Goal: Information Seeking & Learning: Learn about a topic

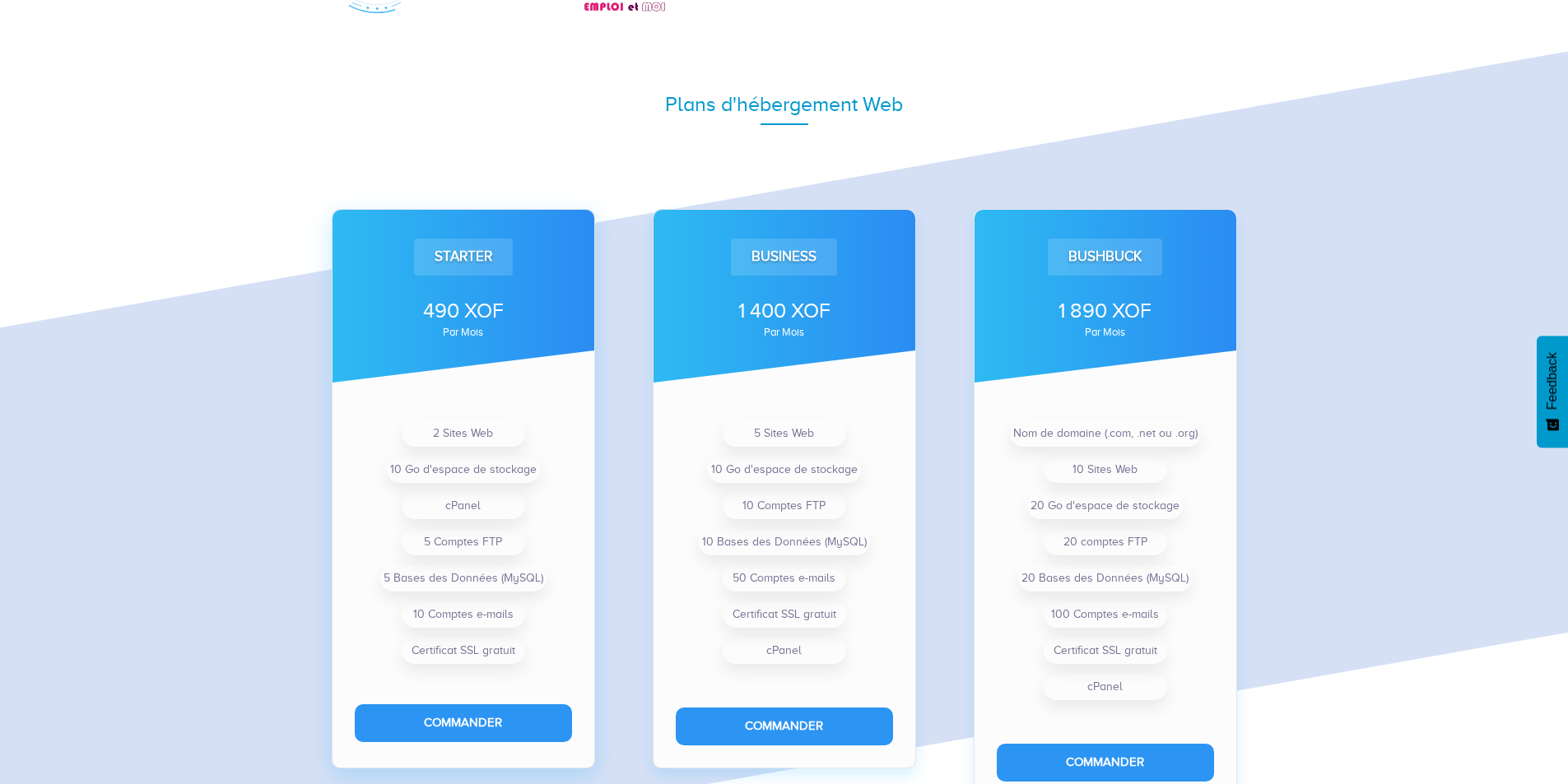
scroll to position [1069, 0]
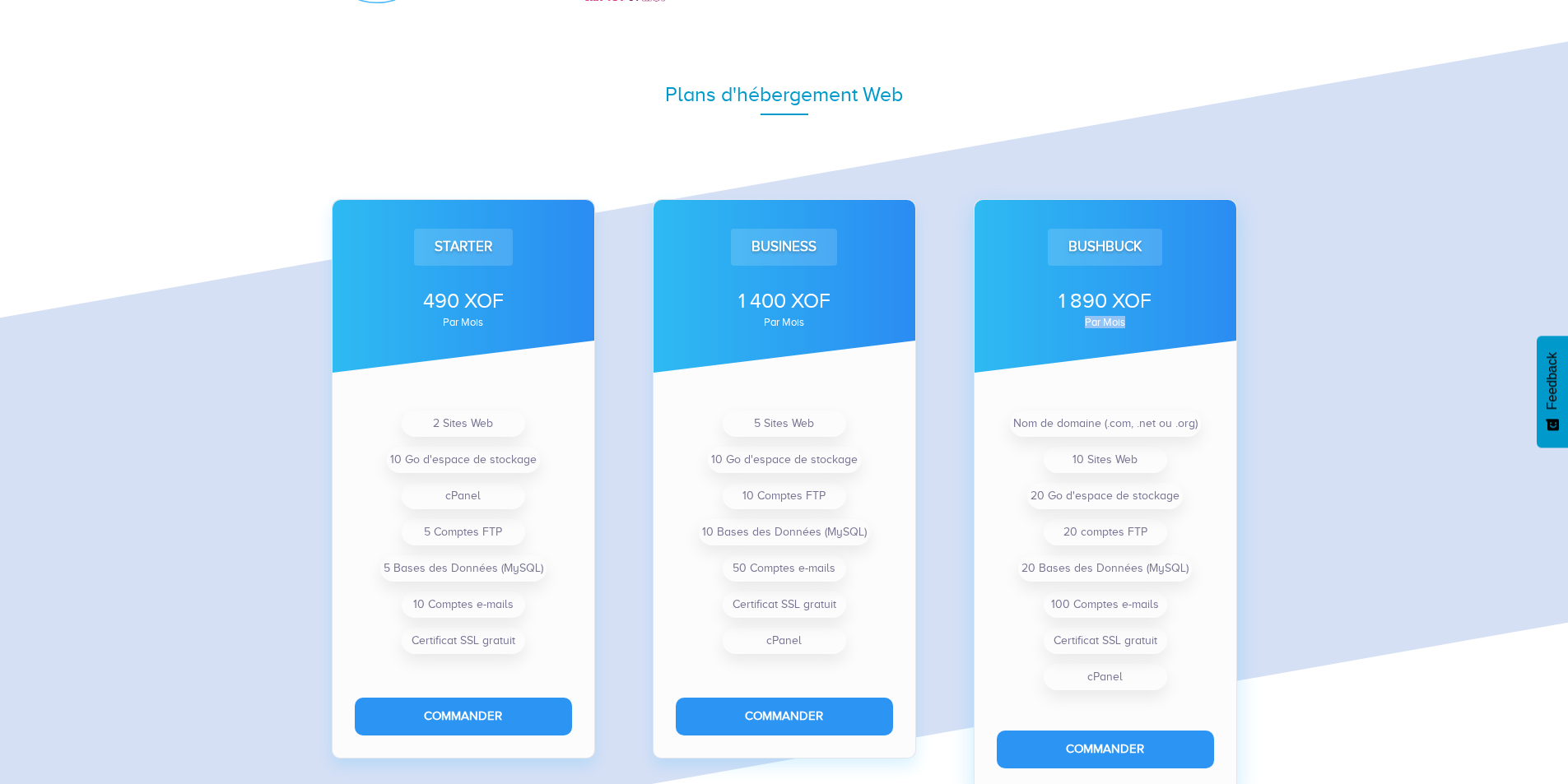
drag, startPoint x: 1087, startPoint y: 326, endPoint x: 1145, endPoint y: 326, distance: 58.0
click at [1145, 326] on div "par mois" at bounding box center [1106, 322] width 218 height 10
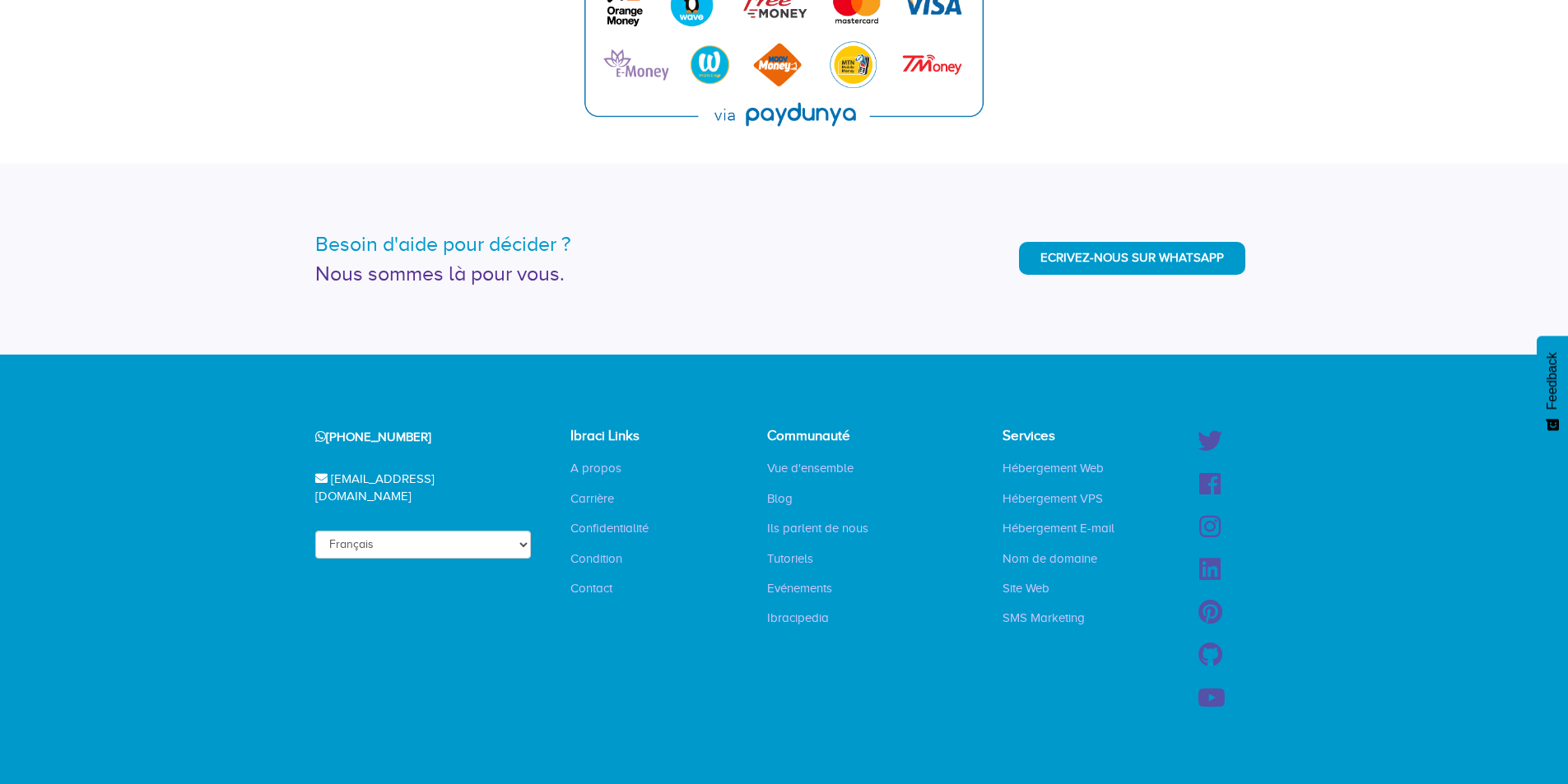
scroll to position [3982, 0]
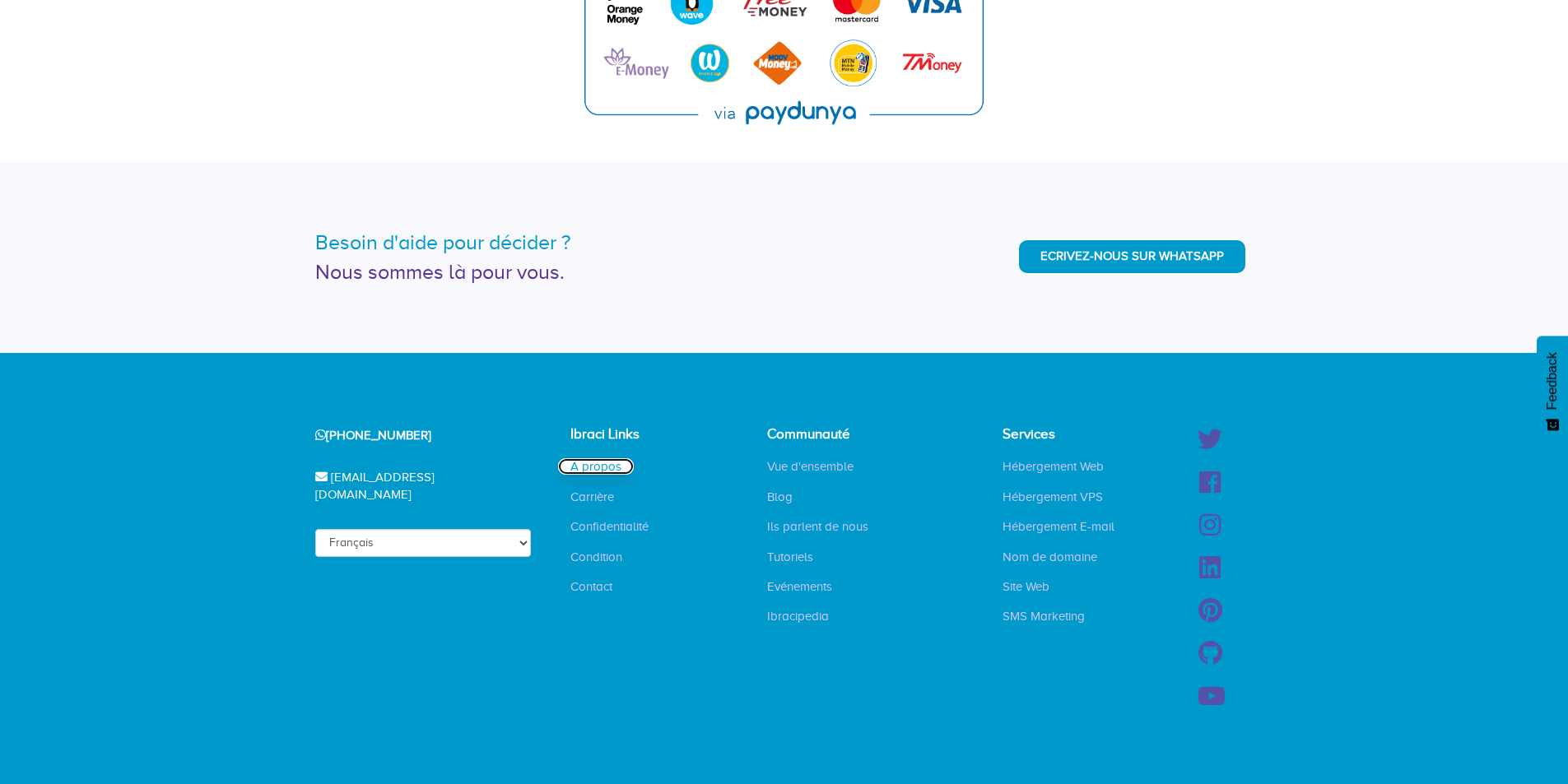
click at [596, 459] on link "A propos" at bounding box center [596, 465] width 75 height 16
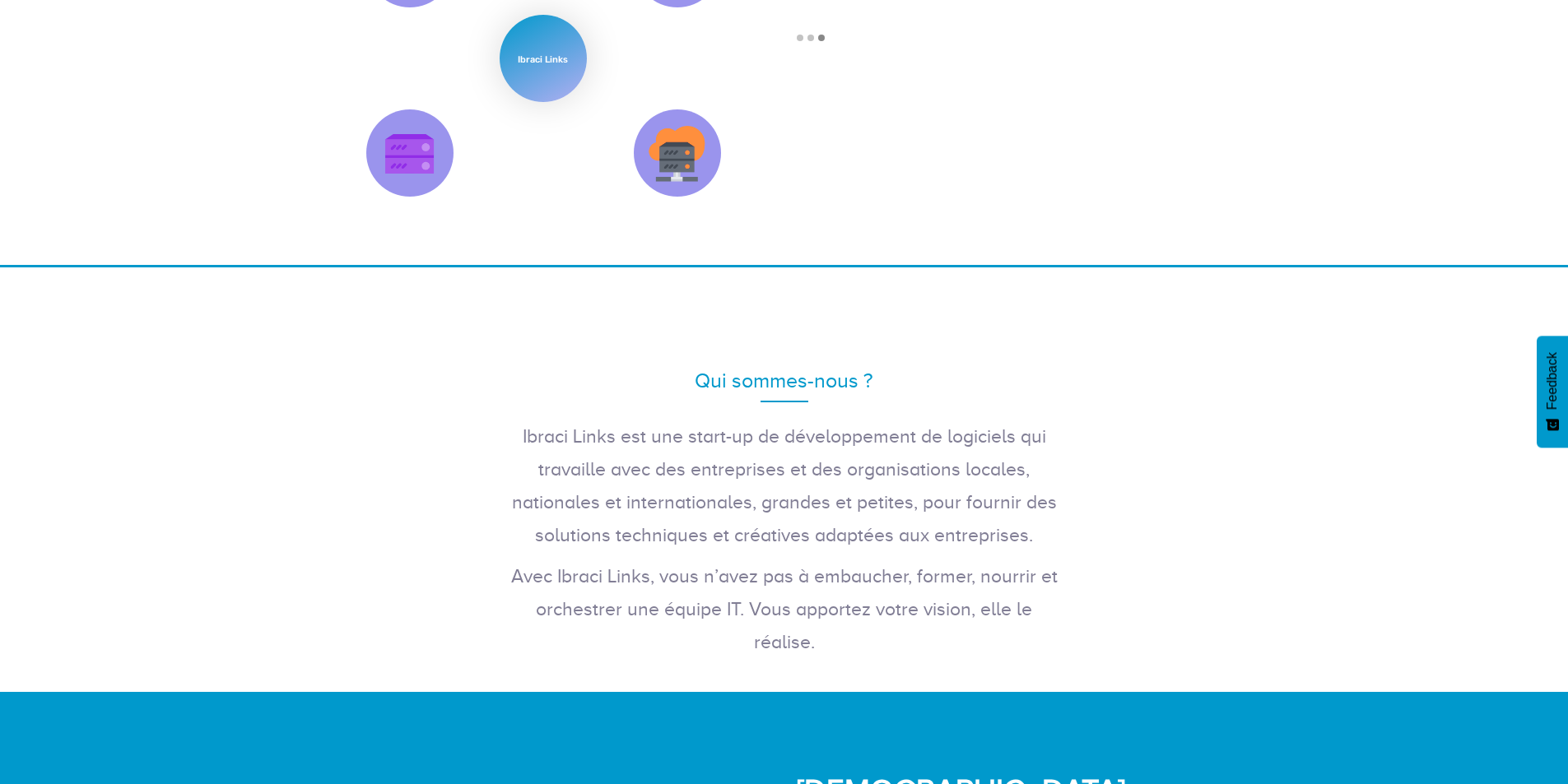
scroll to position [247, 0]
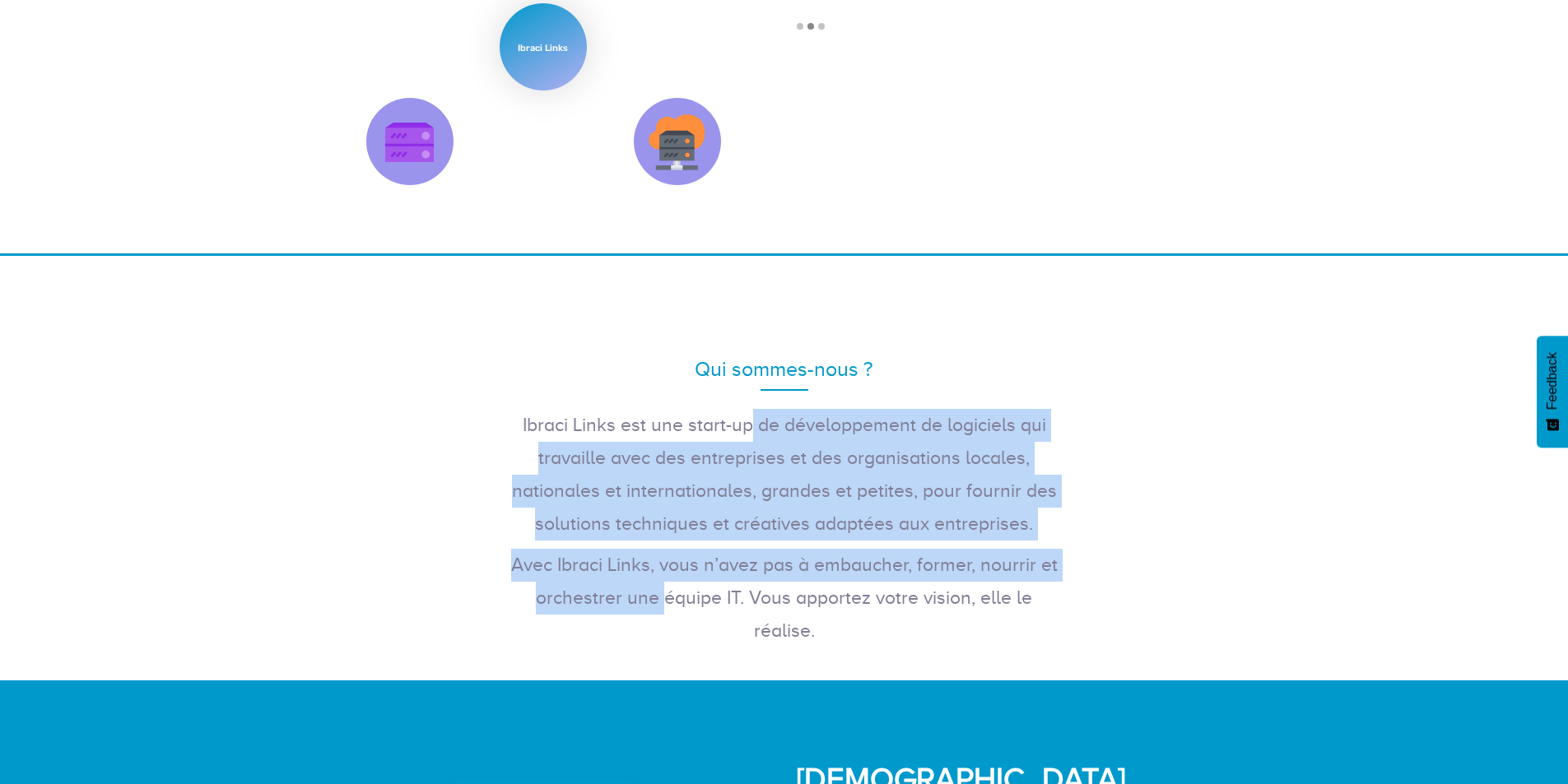
drag, startPoint x: 511, startPoint y: 429, endPoint x: 968, endPoint y: 566, distance: 477.1
click at [968, 566] on div "Qui sommes-nous ? Ibraci Links est une start-up de développement de logiciels q…" at bounding box center [784, 493] width 560 height 326
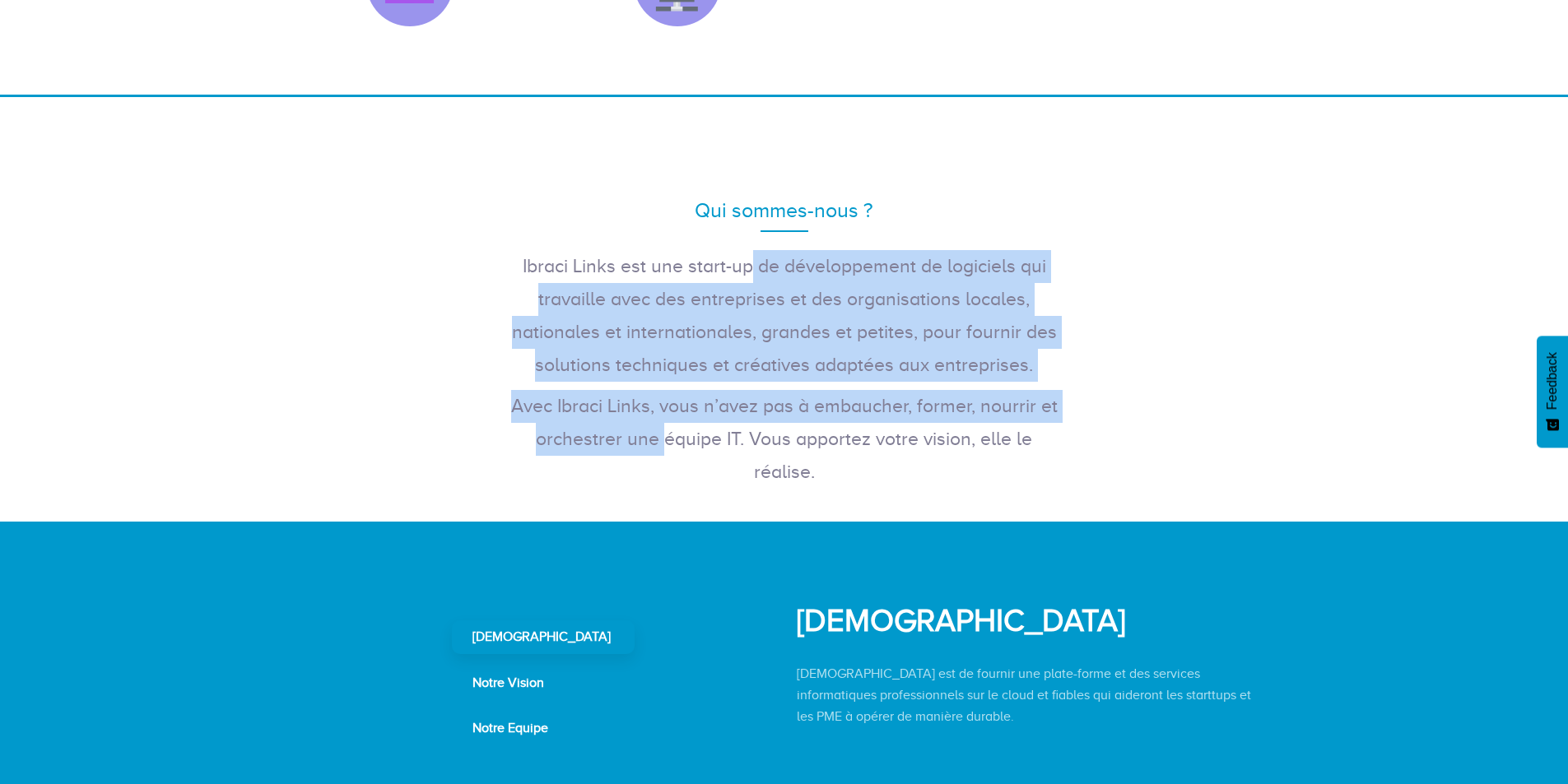
scroll to position [411, 0]
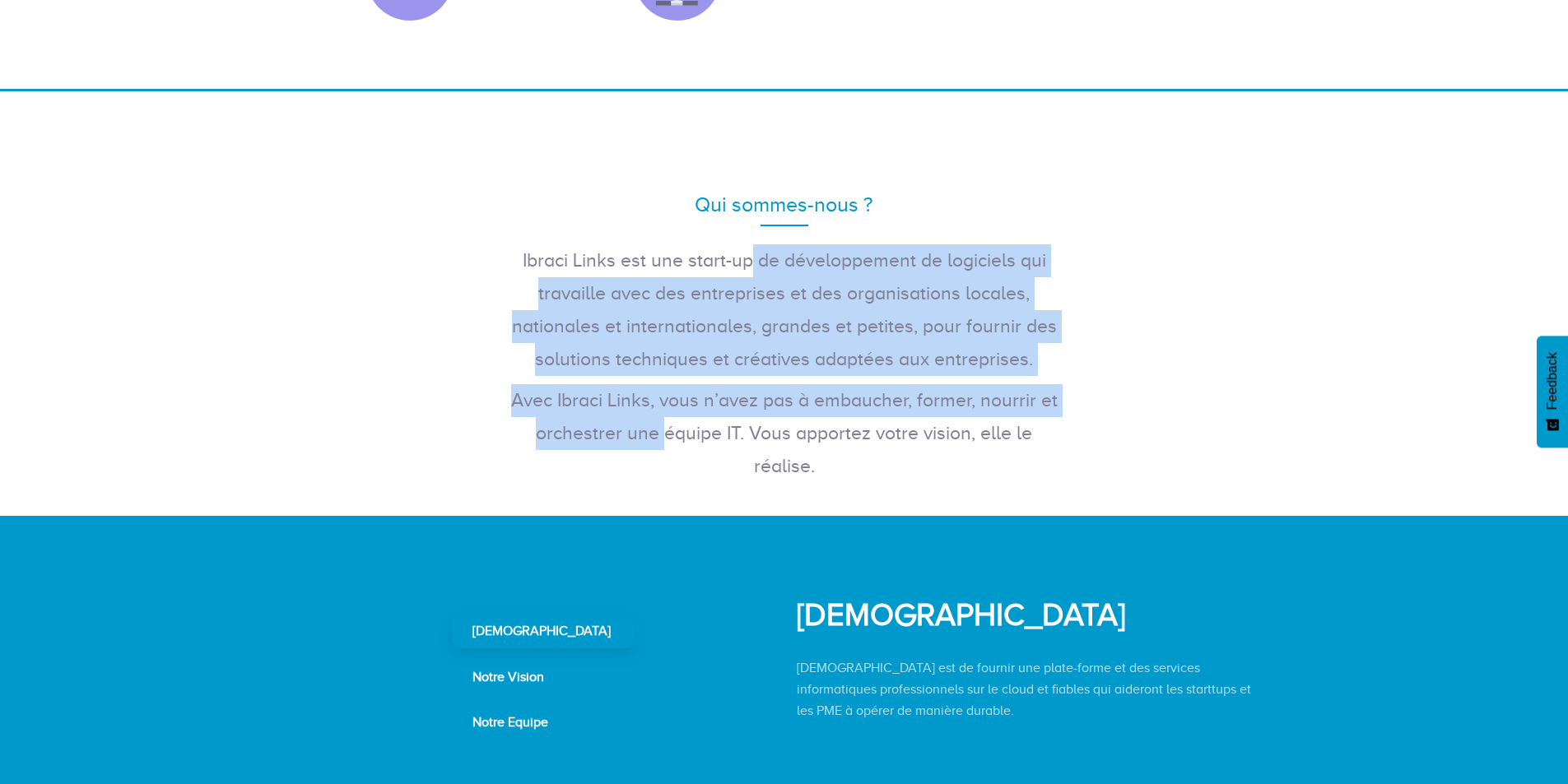
drag, startPoint x: 903, startPoint y: 429, endPoint x: 1017, endPoint y: 442, distance: 114.7
click at [1017, 442] on p "Avec Ibraci Links, vous n’avez pas à embaucher, former, nourrir et orchestrer u…" at bounding box center [784, 434] width 560 height 99
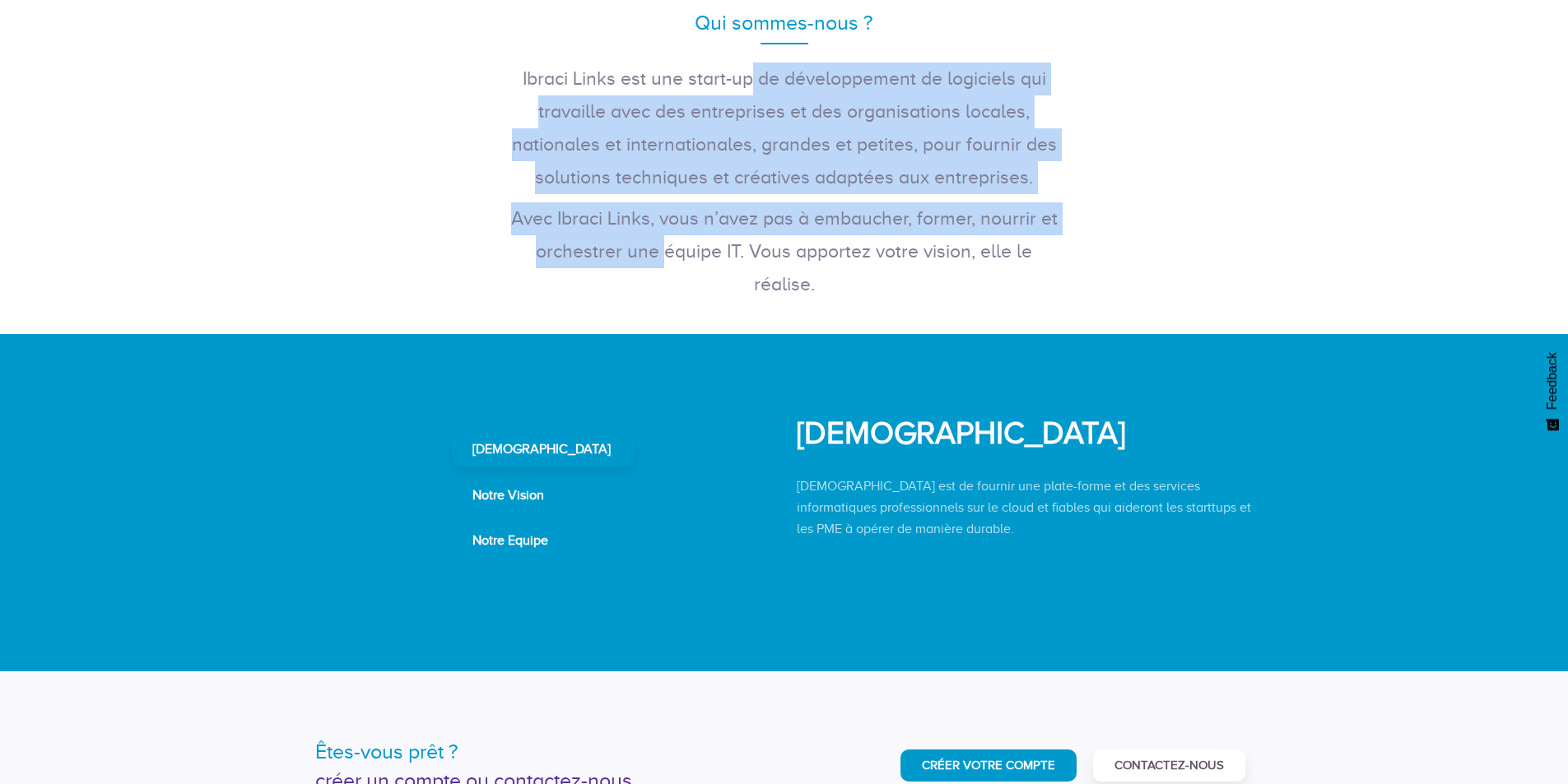
scroll to position [658, 0]
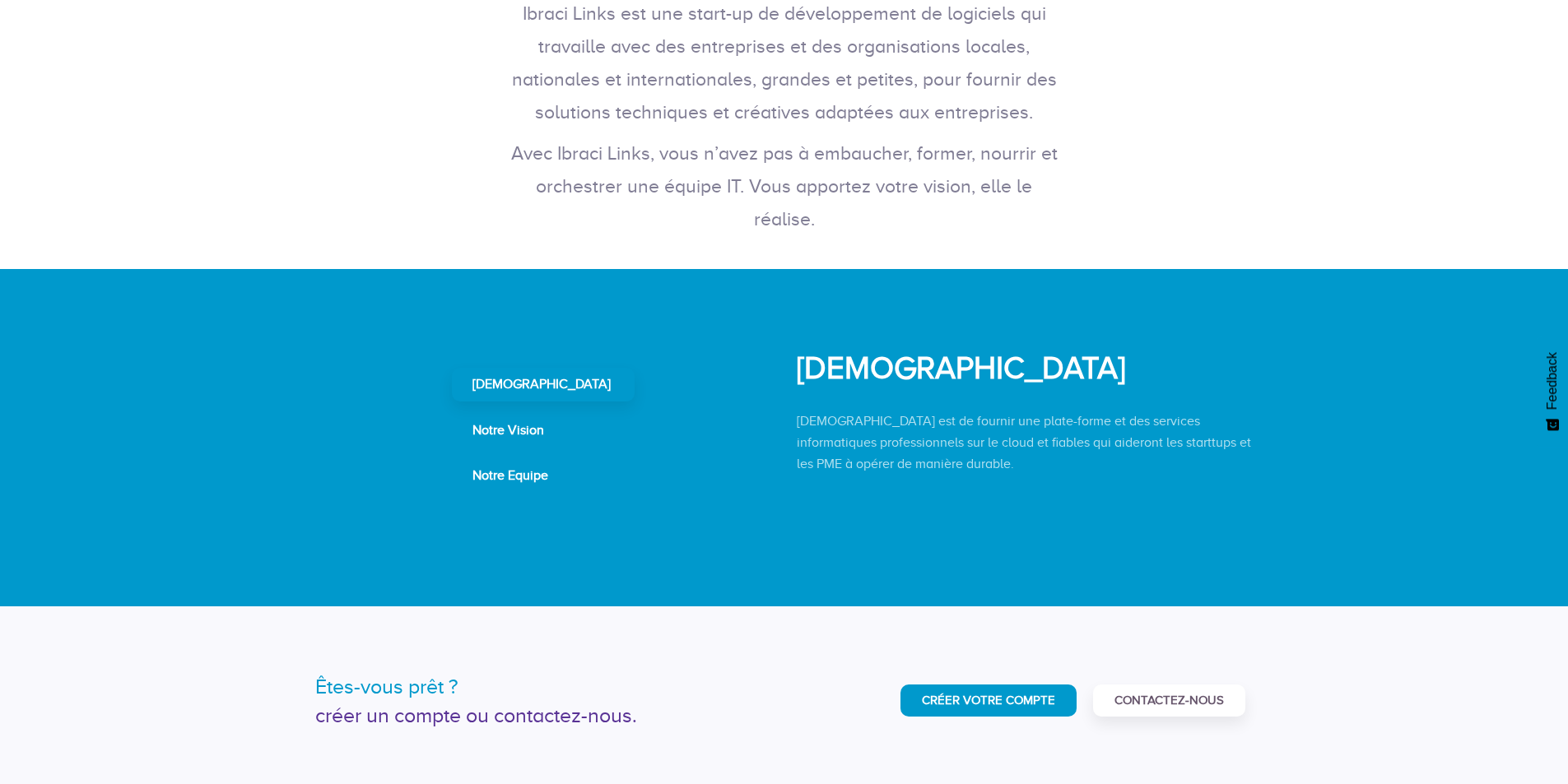
drag, startPoint x: 806, startPoint y: 429, endPoint x: 1118, endPoint y: 420, distance: 312.1
click at [1118, 420] on p "Des personnes ouvertes d'esprit, travailleuses, amicales et désireuses de relev…" at bounding box center [1025, 464] width 457 height 107
click at [977, 467] on p "Des personnes ouvertes d'esprit, travailleuses, amicales et désireuses de relev…" at bounding box center [1025, 464] width 457 height 107
drag, startPoint x: 925, startPoint y: 458, endPoint x: 802, endPoint y: 409, distance: 132.4
click at [802, 409] on div "Notre Equipe Des personnes ouvertes d'esprit, travailleuses, amicales et désire…" at bounding box center [1025, 430] width 457 height 191
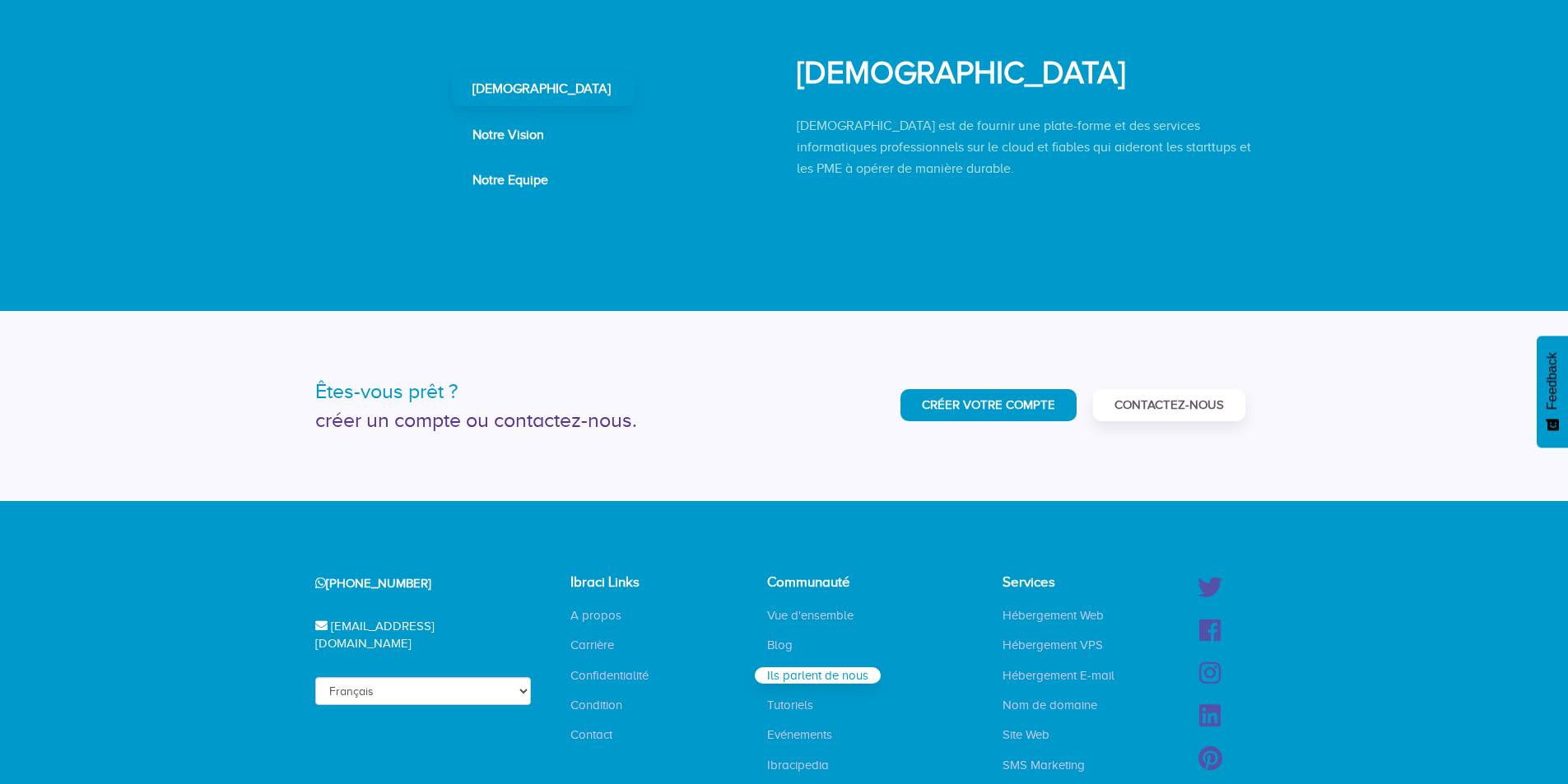
scroll to position [987, 0]
